Goal: Transaction & Acquisition: Purchase product/service

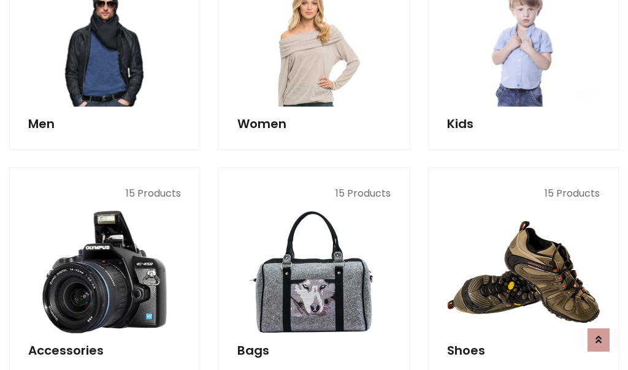
scroll to position [410, 0]
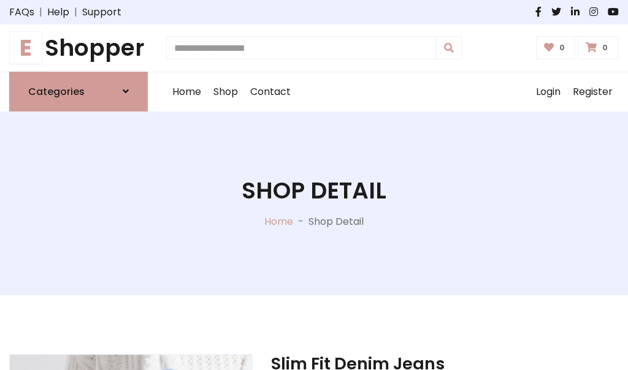
click at [78, 48] on h1 "E Shopper" at bounding box center [78, 48] width 139 height 28
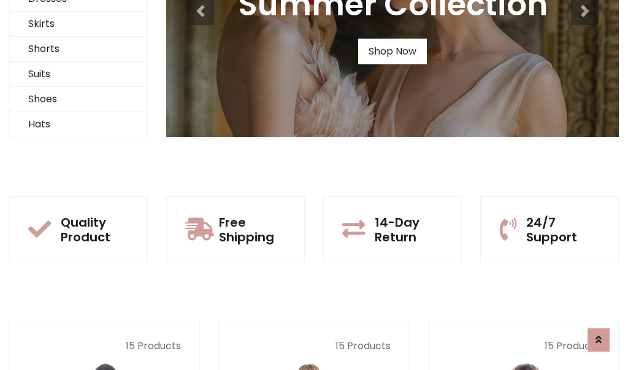
scroll to position [118, 0]
